Goal: Use online tool/utility: Utilize a website feature to perform a specific function

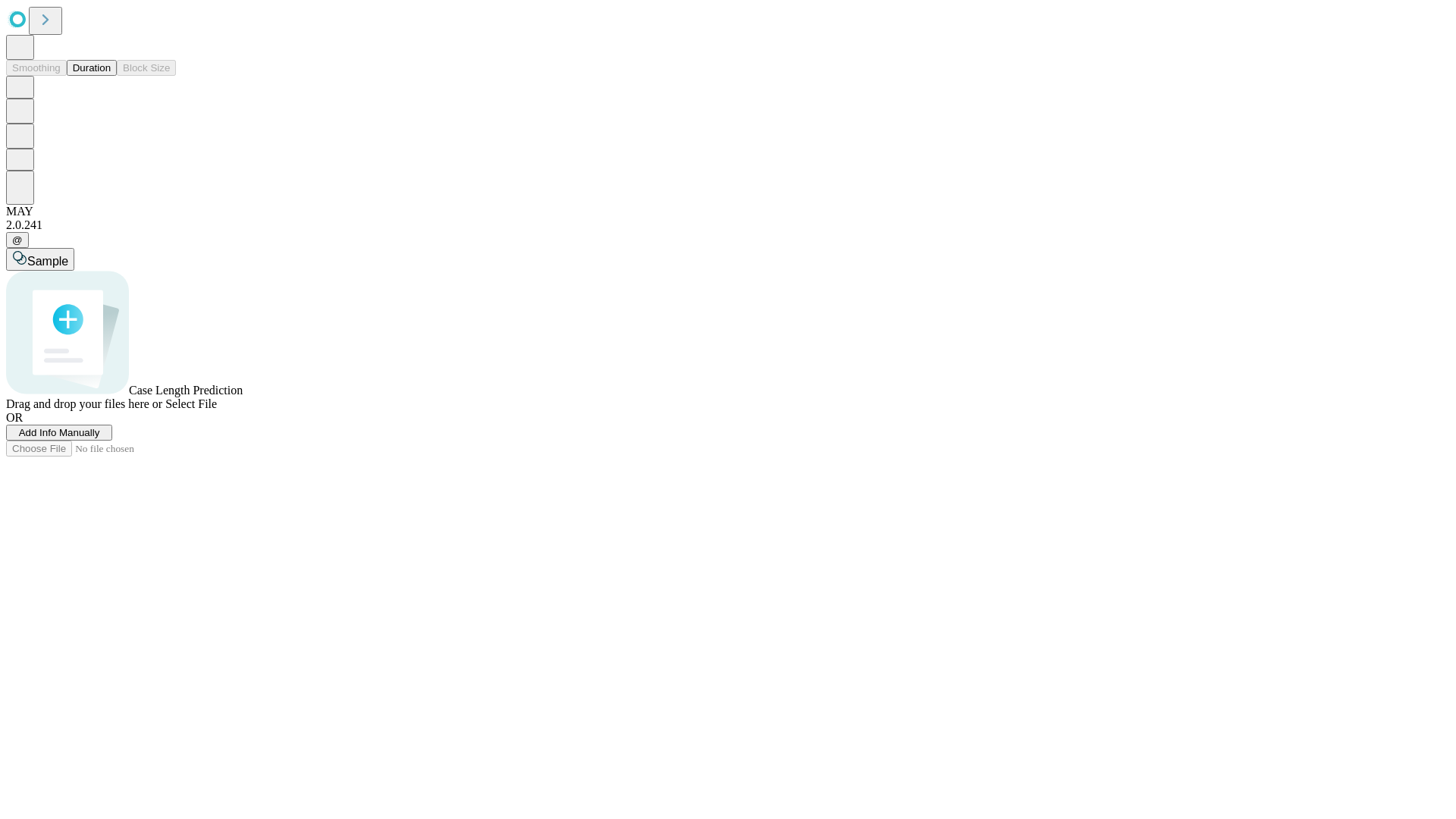
click at [110, 76] on button "Duration" at bounding box center [92, 68] width 50 height 16
click at [100, 438] on span "Add Info Manually" at bounding box center [59, 432] width 81 height 11
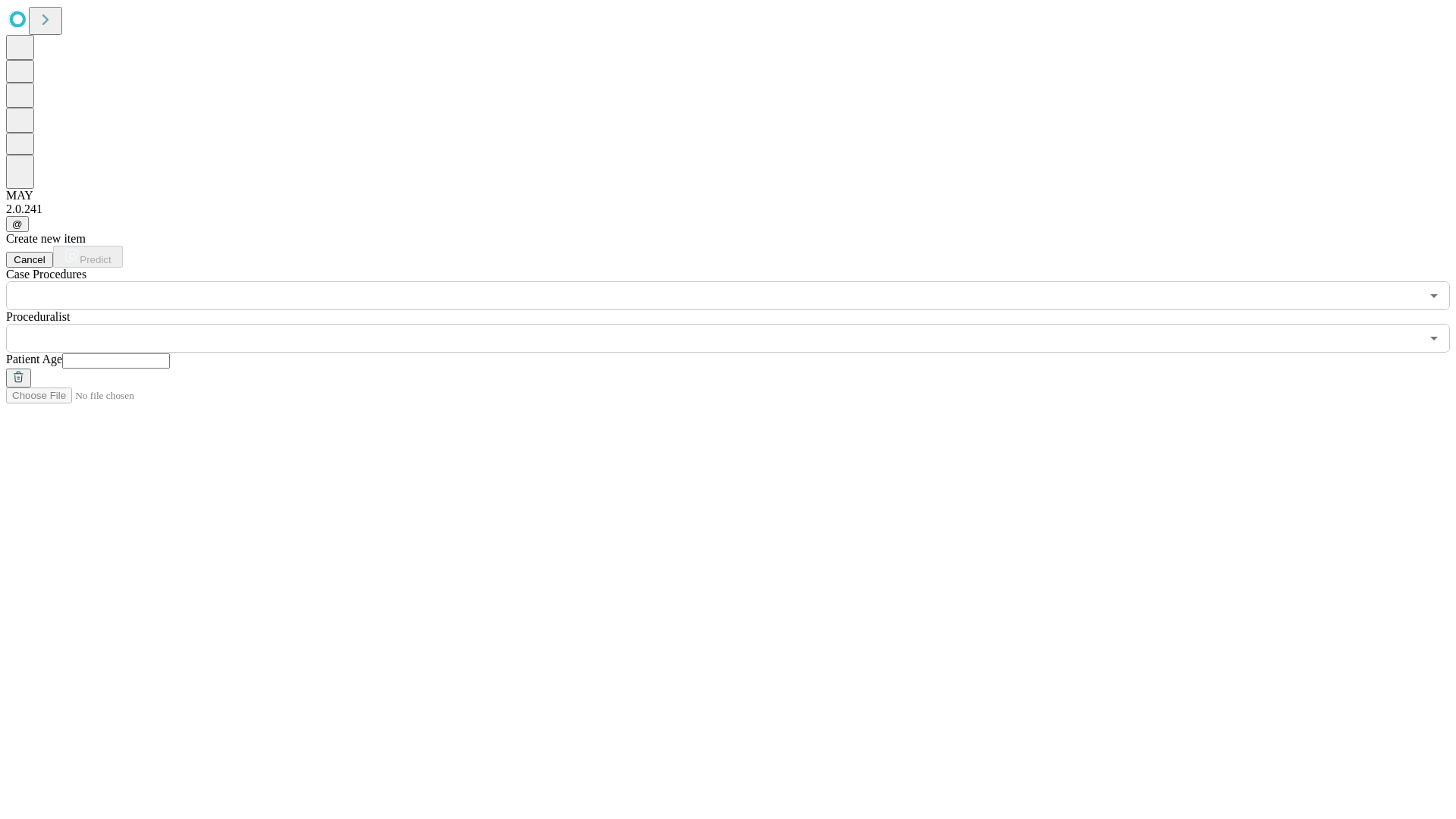
click at [170, 353] on input "text" at bounding box center [116, 361] width 107 height 15
type input "**"
click at [739, 323] on input "text" at bounding box center [713, 338] width 1414 height 29
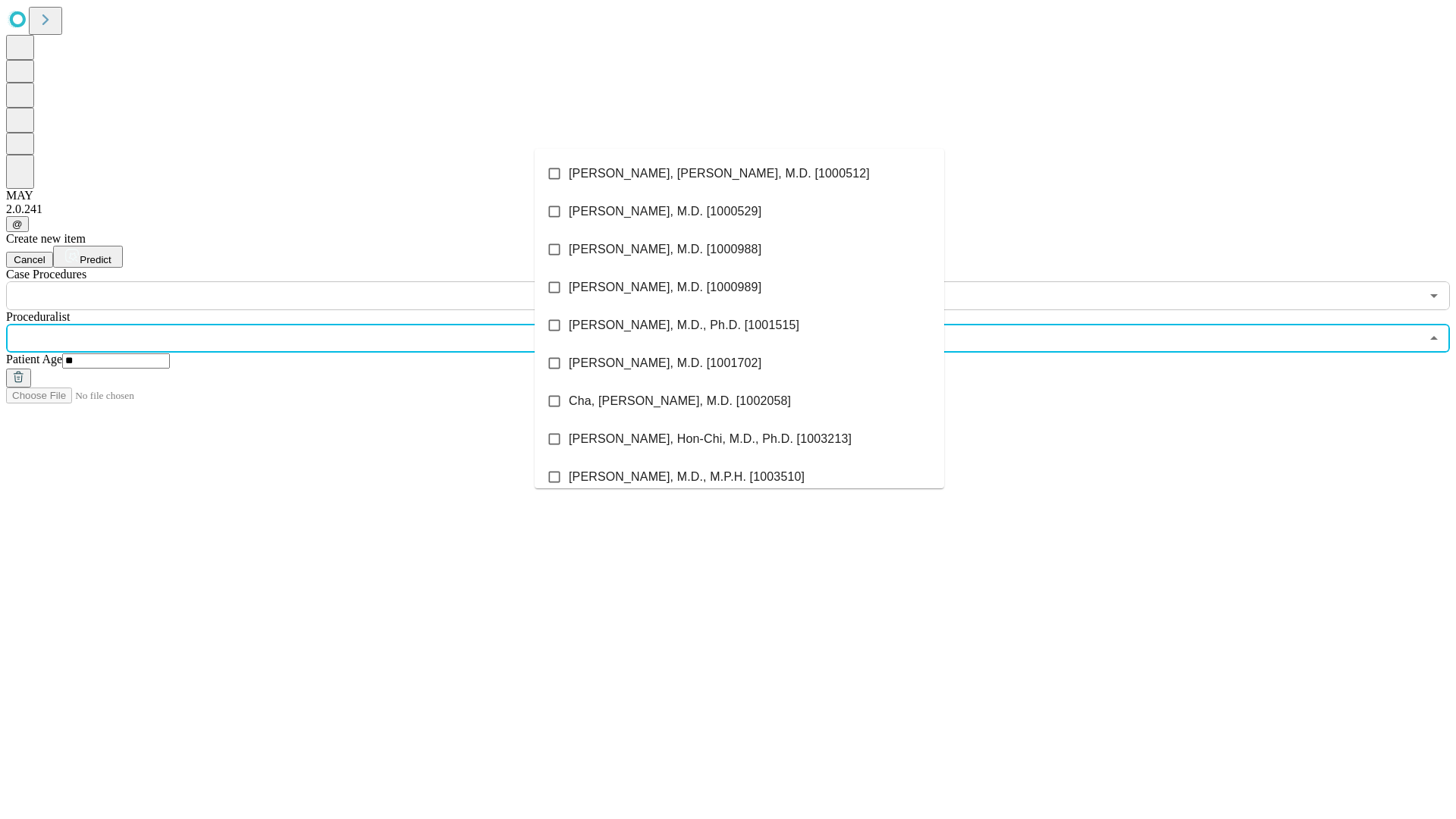
click at [739, 174] on li "[PERSON_NAME], [PERSON_NAME], M.D. [1000512]" at bounding box center [739, 174] width 410 height 38
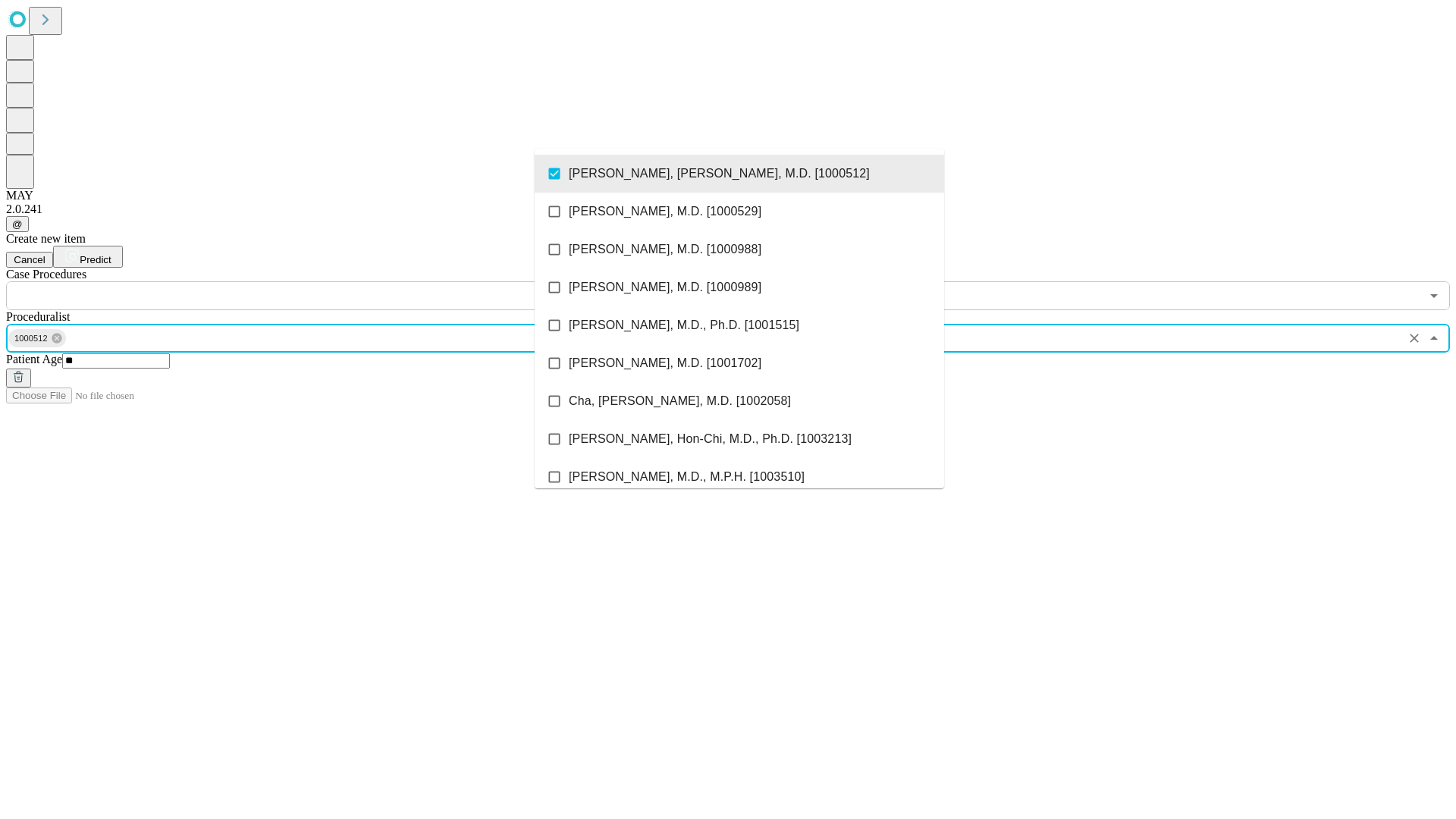
click at [318, 281] on input "text" at bounding box center [713, 295] width 1414 height 29
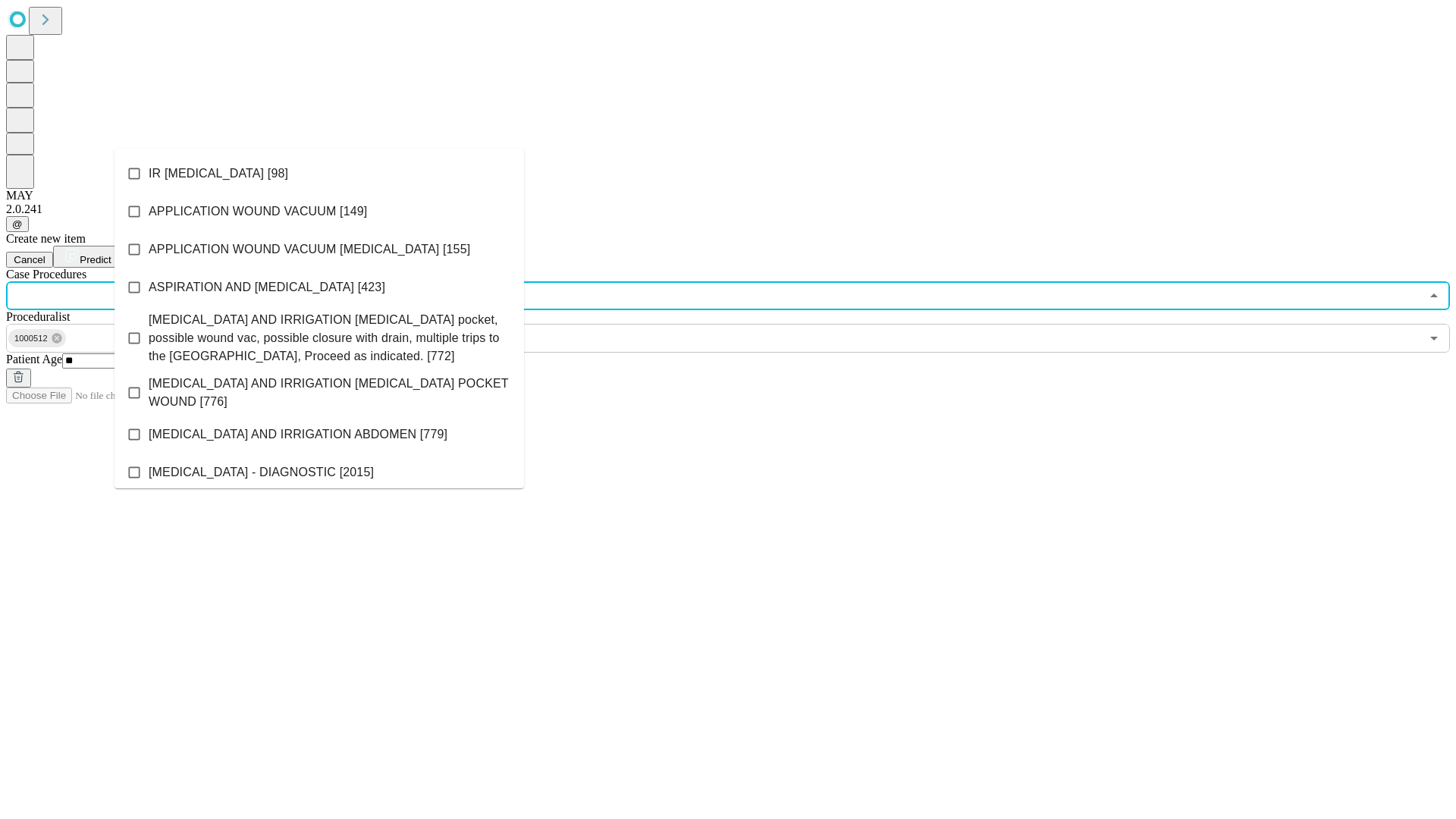
click at [319, 174] on li "IR [MEDICAL_DATA] [98]" at bounding box center [319, 174] width 410 height 38
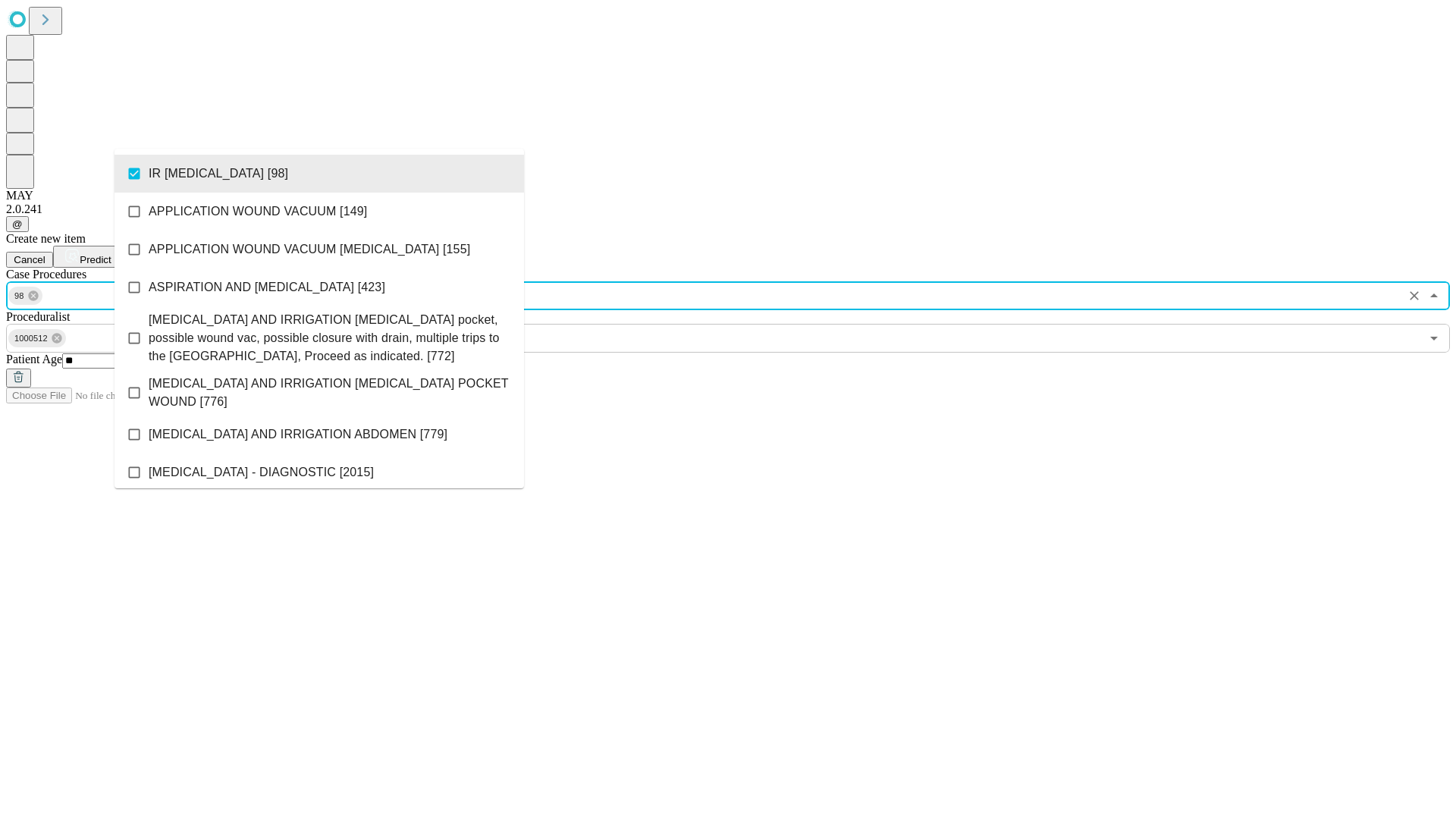
click at [110, 254] on span "Predict" at bounding box center [95, 260] width 31 height 11
